Goal: Obtain resource: Download file/media

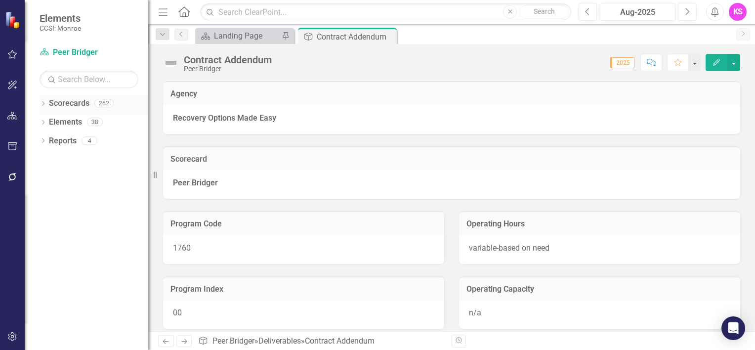
click at [43, 103] on icon "Dropdown" at bounding box center [43, 104] width 7 height 5
click at [48, 122] on icon "Dropdown" at bounding box center [47, 122] width 7 height 6
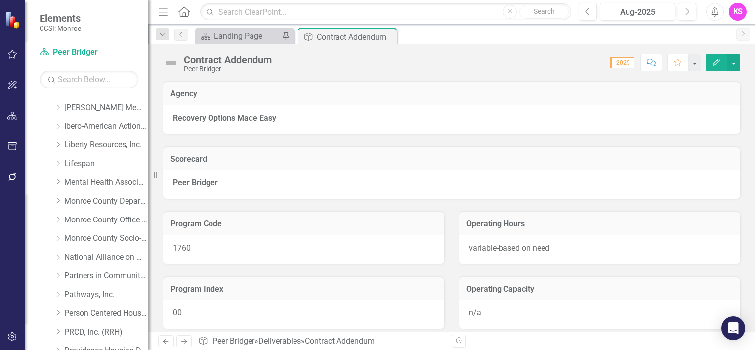
scroll to position [296, 0]
click at [59, 160] on icon "Dropdown" at bounding box center [57, 162] width 7 height 6
click at [83, 164] on link "Lifespan" at bounding box center [106, 162] width 84 height 11
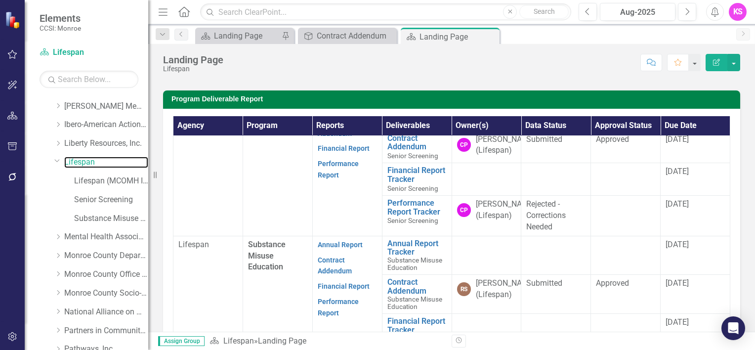
scroll to position [80, 0]
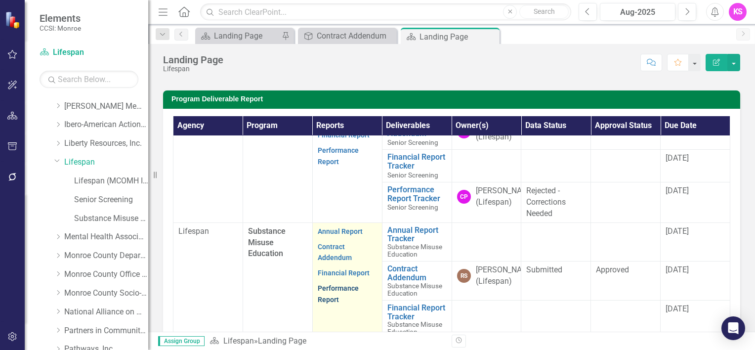
click at [341, 303] on link "Performance Report" at bounding box center [338, 293] width 41 height 19
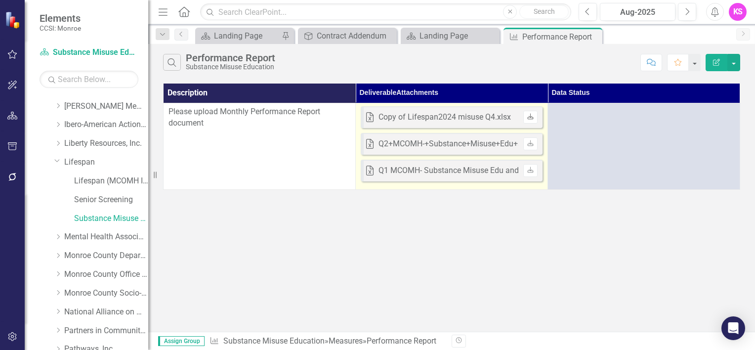
click at [531, 117] on icon "Download" at bounding box center [529, 117] width 7 height 6
click at [528, 143] on icon "Download" at bounding box center [529, 144] width 7 height 6
click at [529, 144] on icon "Download" at bounding box center [529, 144] width 7 height 6
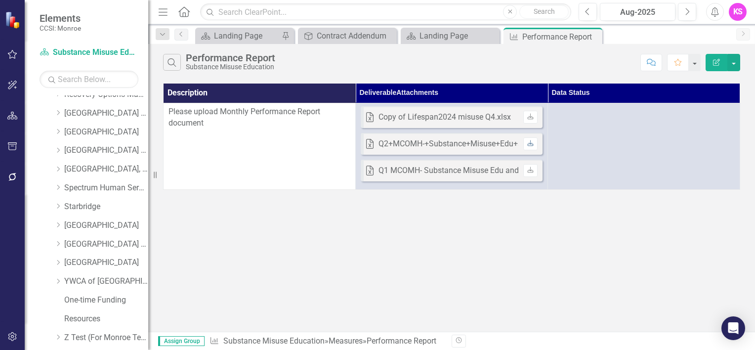
scroll to position [661, 0]
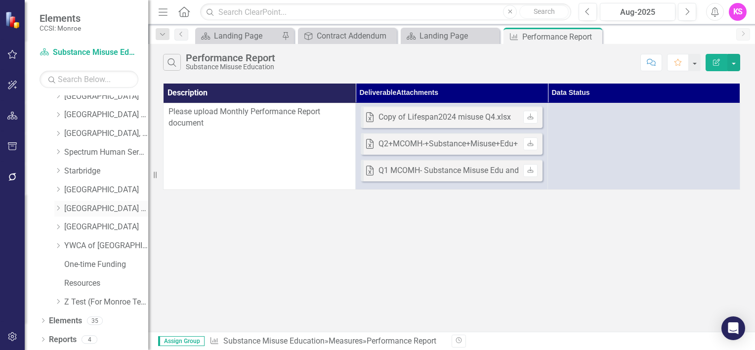
click at [58, 208] on icon at bounding box center [58, 207] width 2 height 5
click at [99, 208] on link "[GEOGRAPHIC_DATA] (RRH)" at bounding box center [106, 208] width 84 height 11
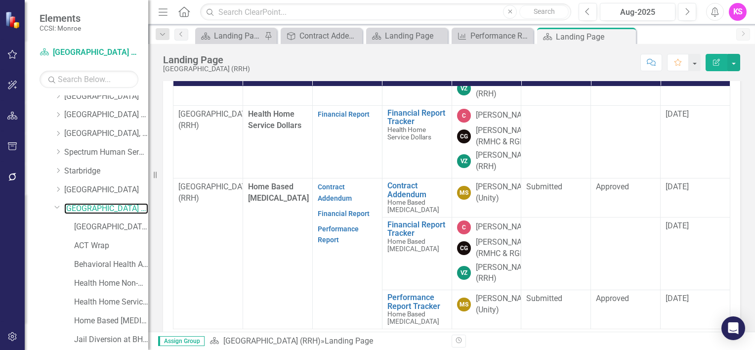
scroll to position [593, 0]
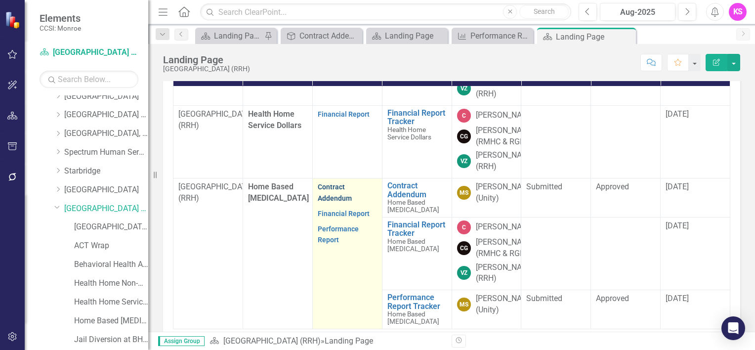
click at [322, 183] on link "Contract Addendum" at bounding box center [335, 192] width 34 height 19
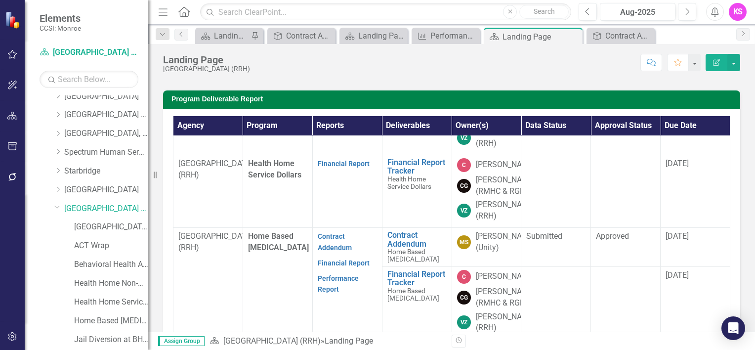
scroll to position [608, 0]
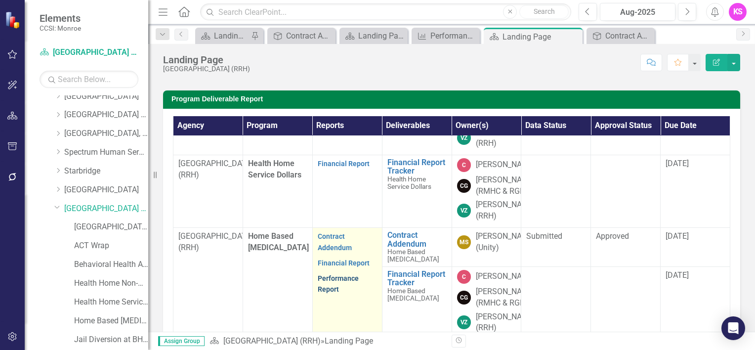
click at [328, 274] on link "Performance Report" at bounding box center [338, 283] width 41 height 19
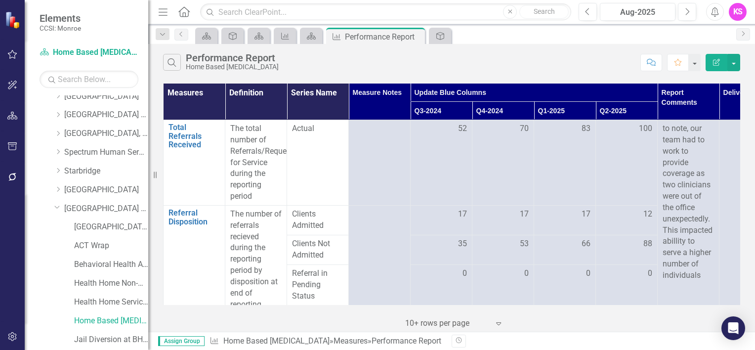
click at [497, 324] on icon at bounding box center [498, 323] width 5 height 3
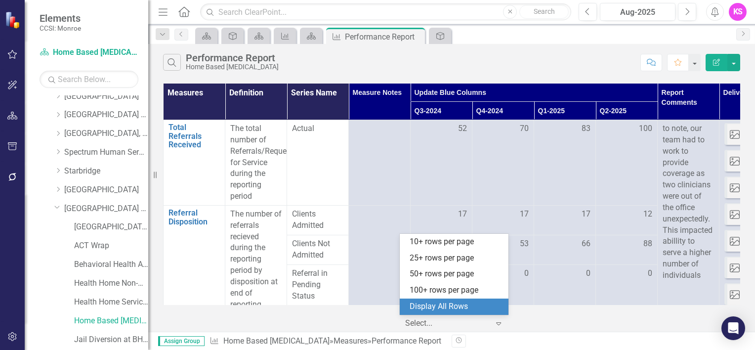
click at [469, 308] on div "Display All Rows" at bounding box center [455, 306] width 93 height 11
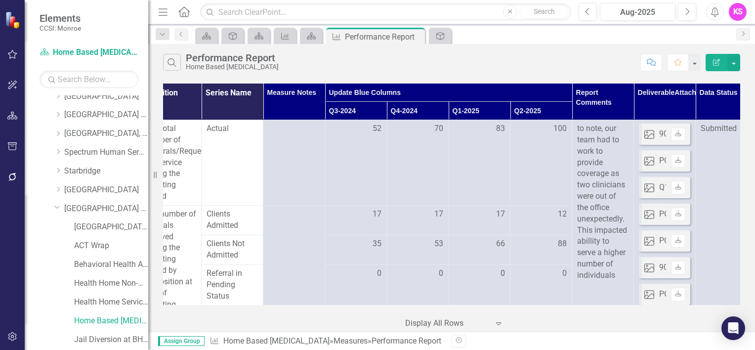
scroll to position [0, 108]
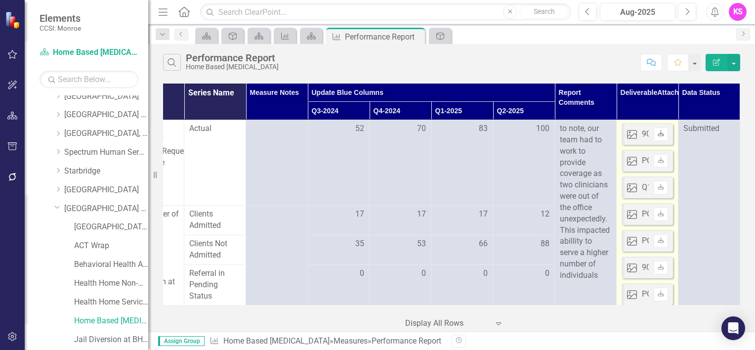
click at [657, 133] on icon "Download" at bounding box center [660, 134] width 7 height 6
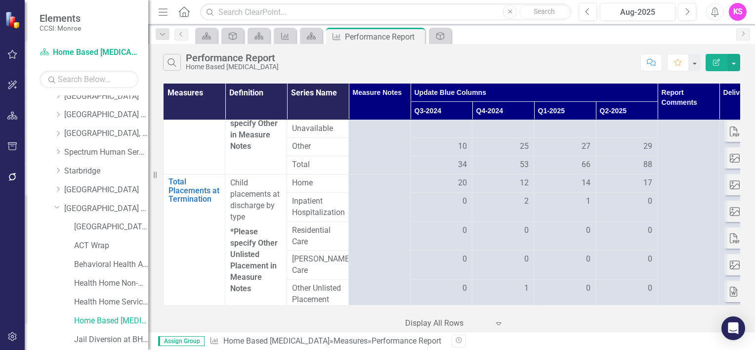
scroll to position [0, 0]
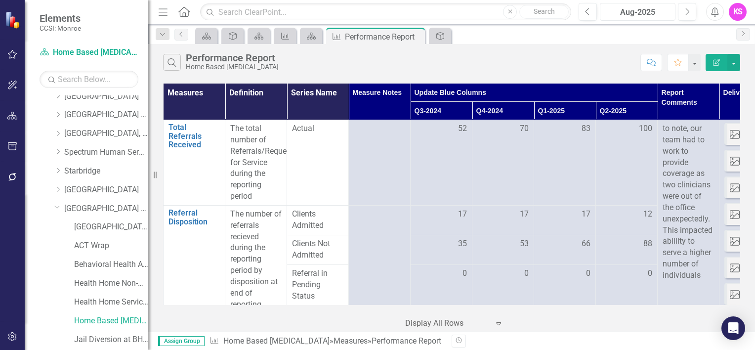
click at [639, 14] on div "Aug-2025" at bounding box center [637, 12] width 69 height 12
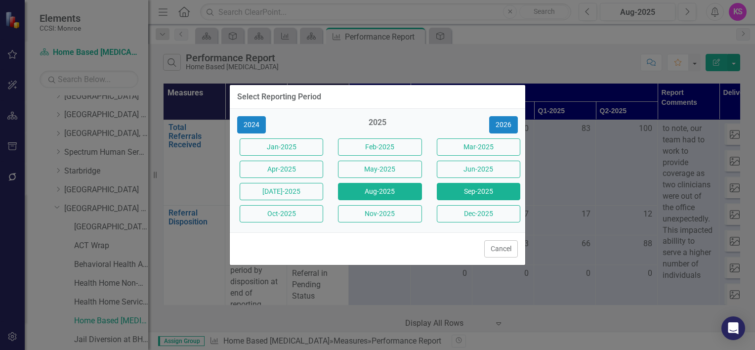
click at [484, 194] on button "Sep-2025" at bounding box center [478, 191] width 83 height 17
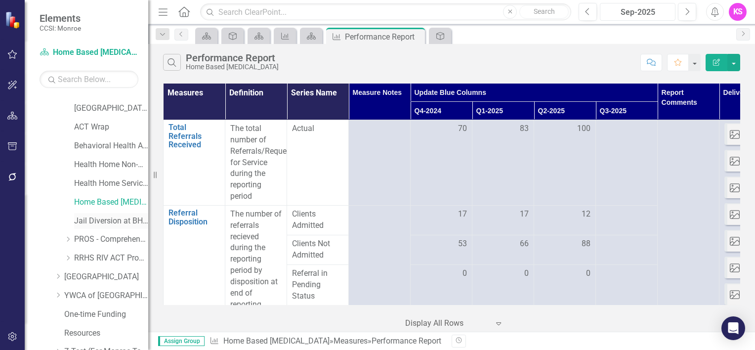
scroll to position [760, 0]
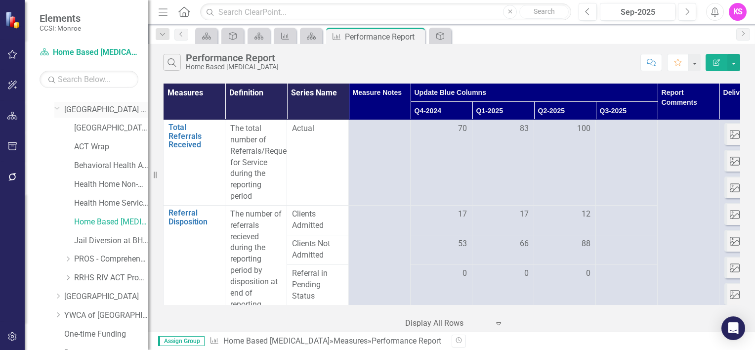
click at [101, 110] on link "[GEOGRAPHIC_DATA] (RRH)" at bounding box center [106, 109] width 84 height 11
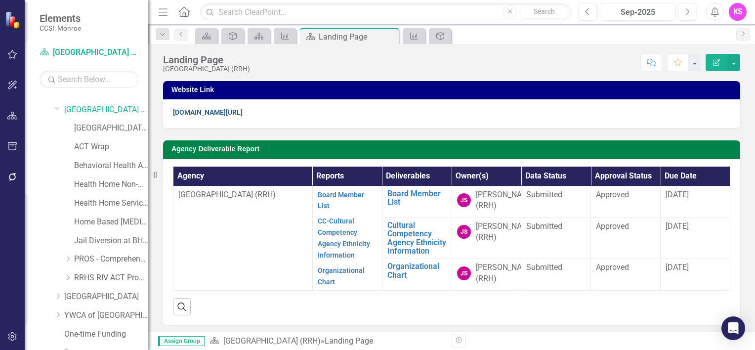
click at [242, 116] on link "[DOMAIN_NAME][URL]" at bounding box center [208, 112] width 70 height 8
